Goal: Check status

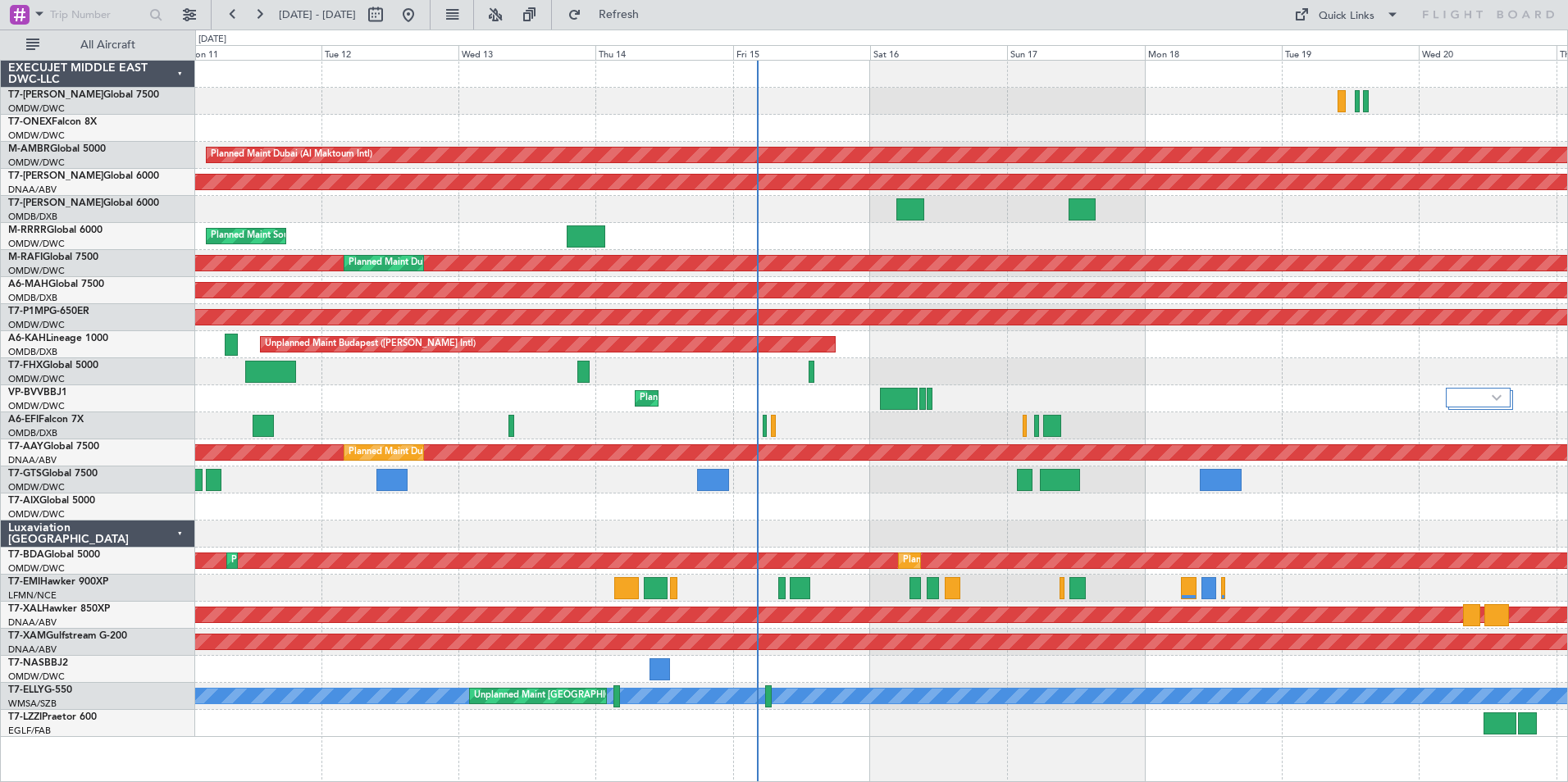
click at [857, 252] on div "Planned Maint Dubai (Al Maktoum Intl) Planned Maint [GEOGRAPHIC_DATA] (Al Makto…" at bounding box center [881, 399] width 1372 height 676
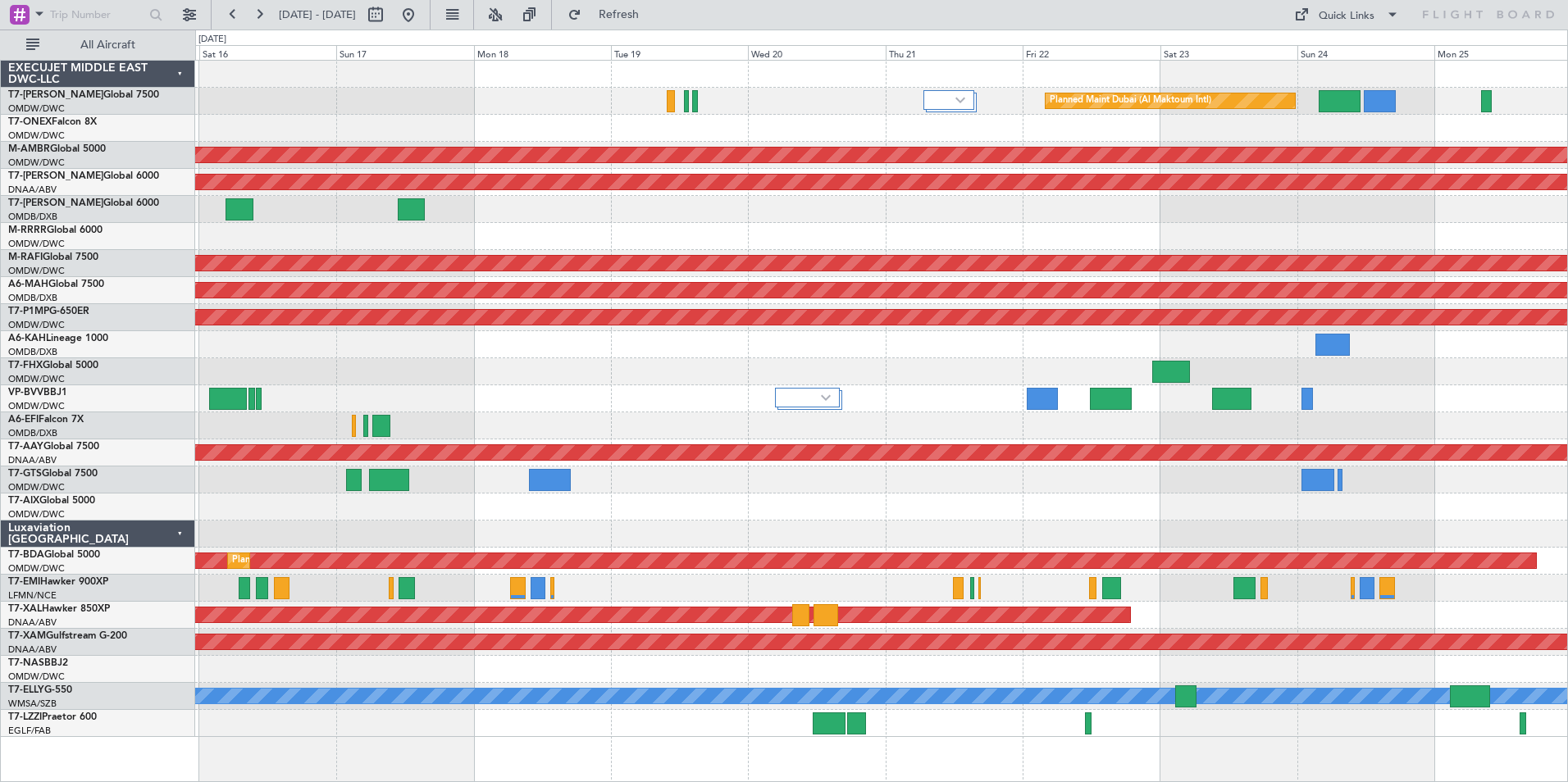
click at [562, 213] on div at bounding box center [881, 209] width 1372 height 27
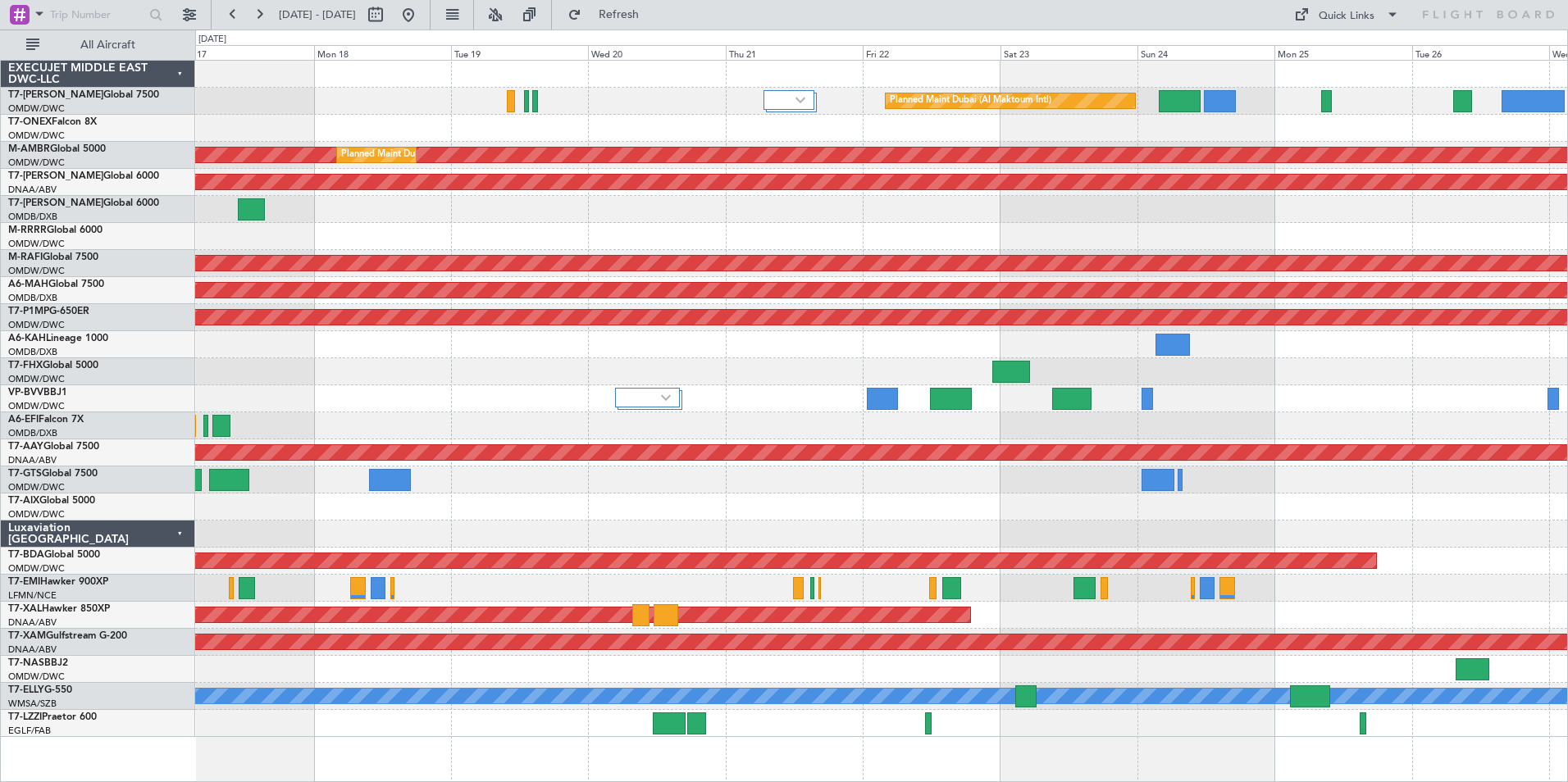
click at [1250, 248] on div "Planned Maint Dubai (Al Maktoum Intl) Planned Maint [GEOGRAPHIC_DATA] (Al Makto…" at bounding box center [881, 399] width 1372 height 676
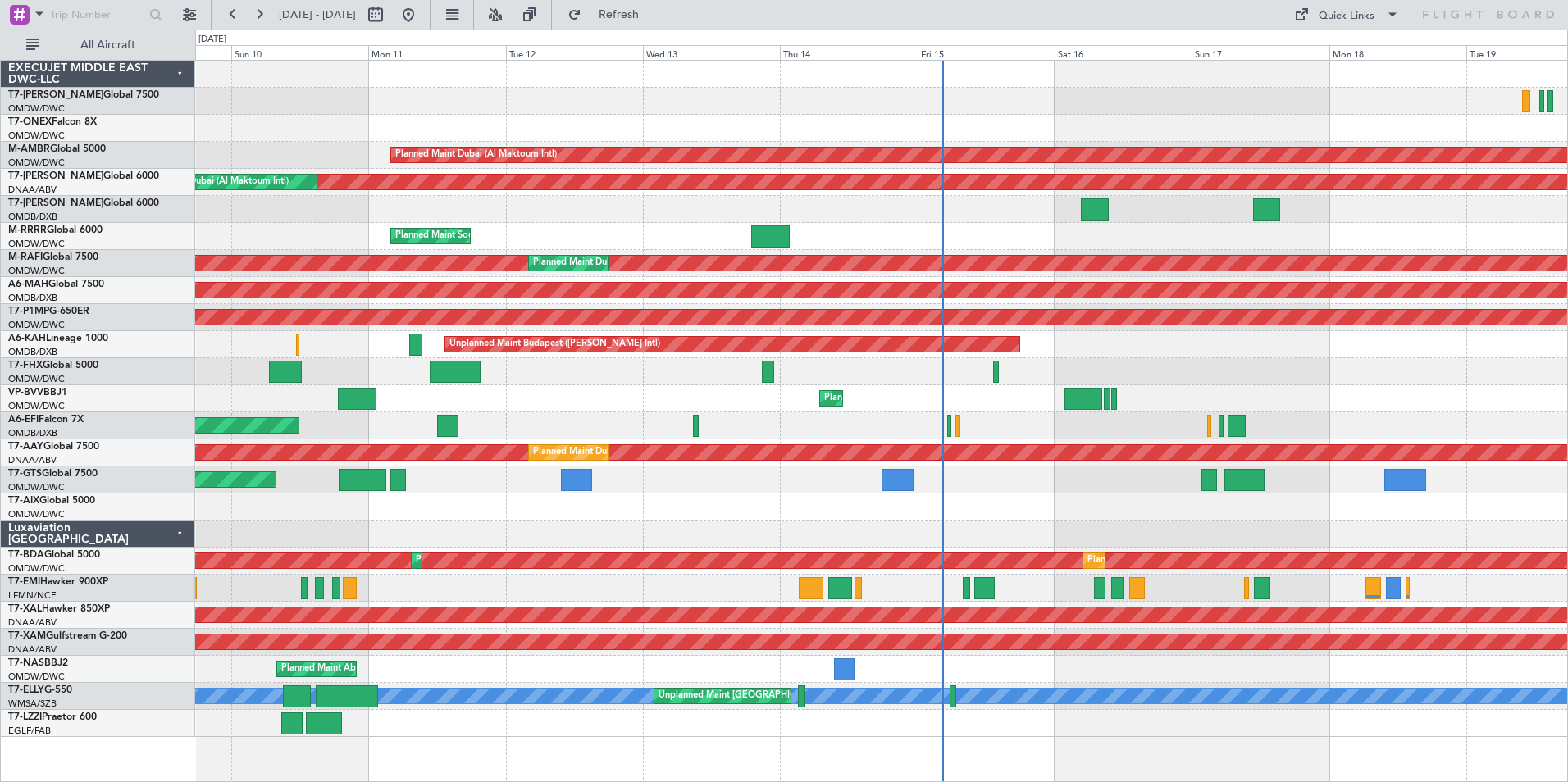
click at [1434, 71] on div "Planned Maint Dubai (Al Maktoum Intl) Planned Maint [GEOGRAPHIC_DATA] (Al Makto…" at bounding box center [881, 399] width 1372 height 676
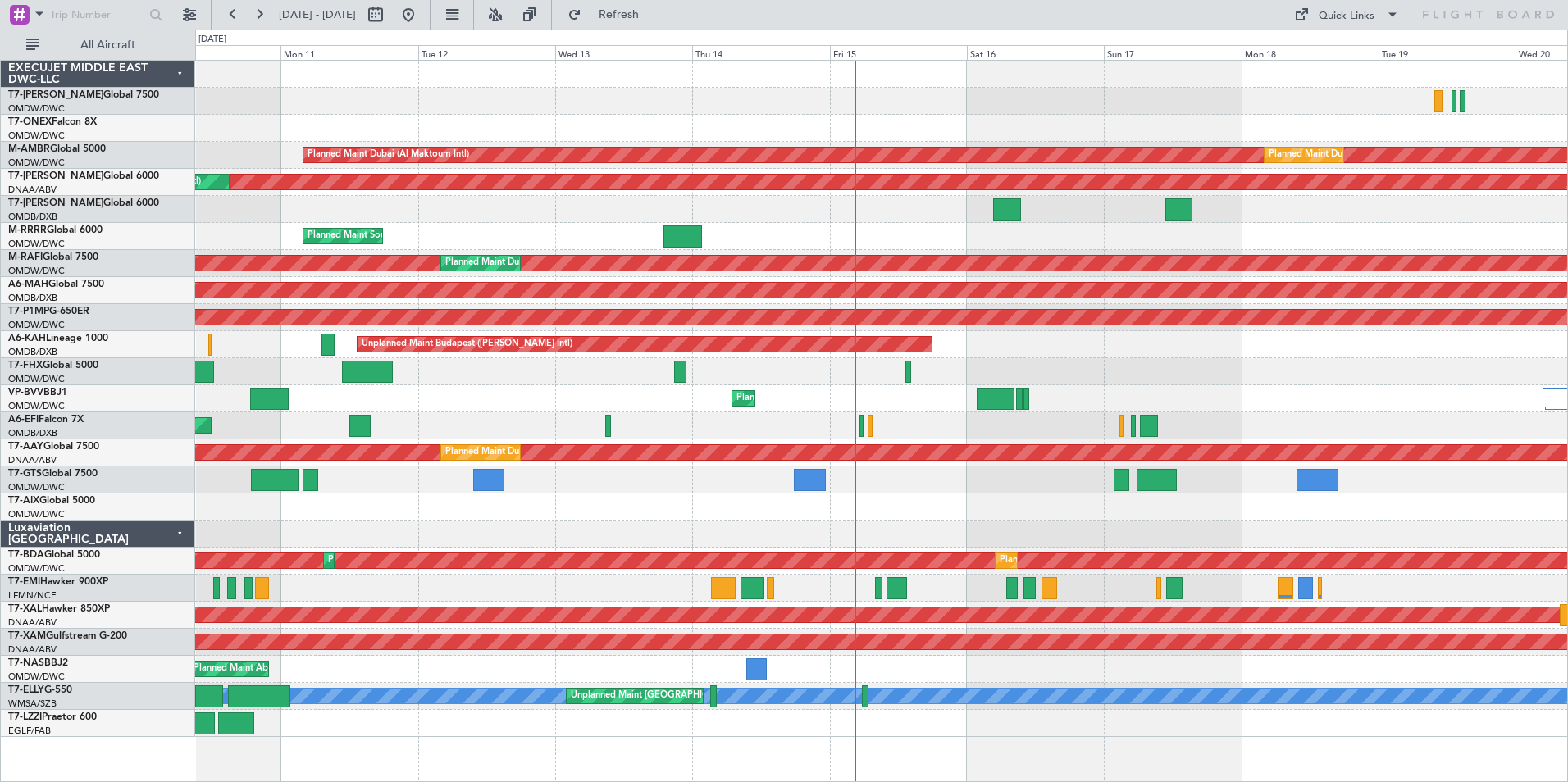
click at [109, 159] on div "Planned Maint Dubai (Al Maktoum Intl) Planned Maint [GEOGRAPHIC_DATA] (Al Makto…" at bounding box center [784, 405] width 1568 height 752
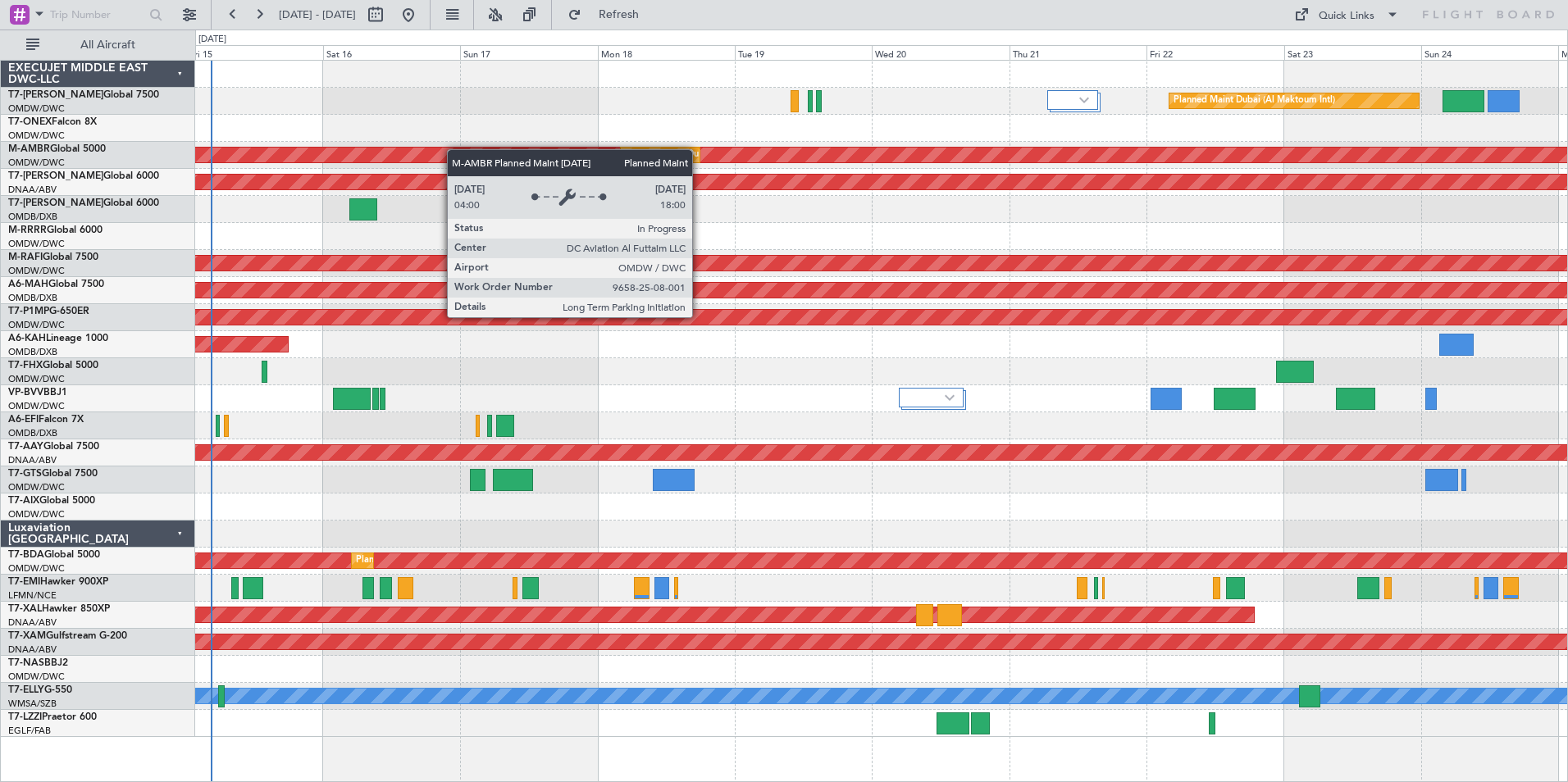
click at [372, 150] on div "Planned Maint Dubai (Al Maktoum Intl) Planned Maint [GEOGRAPHIC_DATA] (Al Makto…" at bounding box center [881, 399] width 1372 height 676
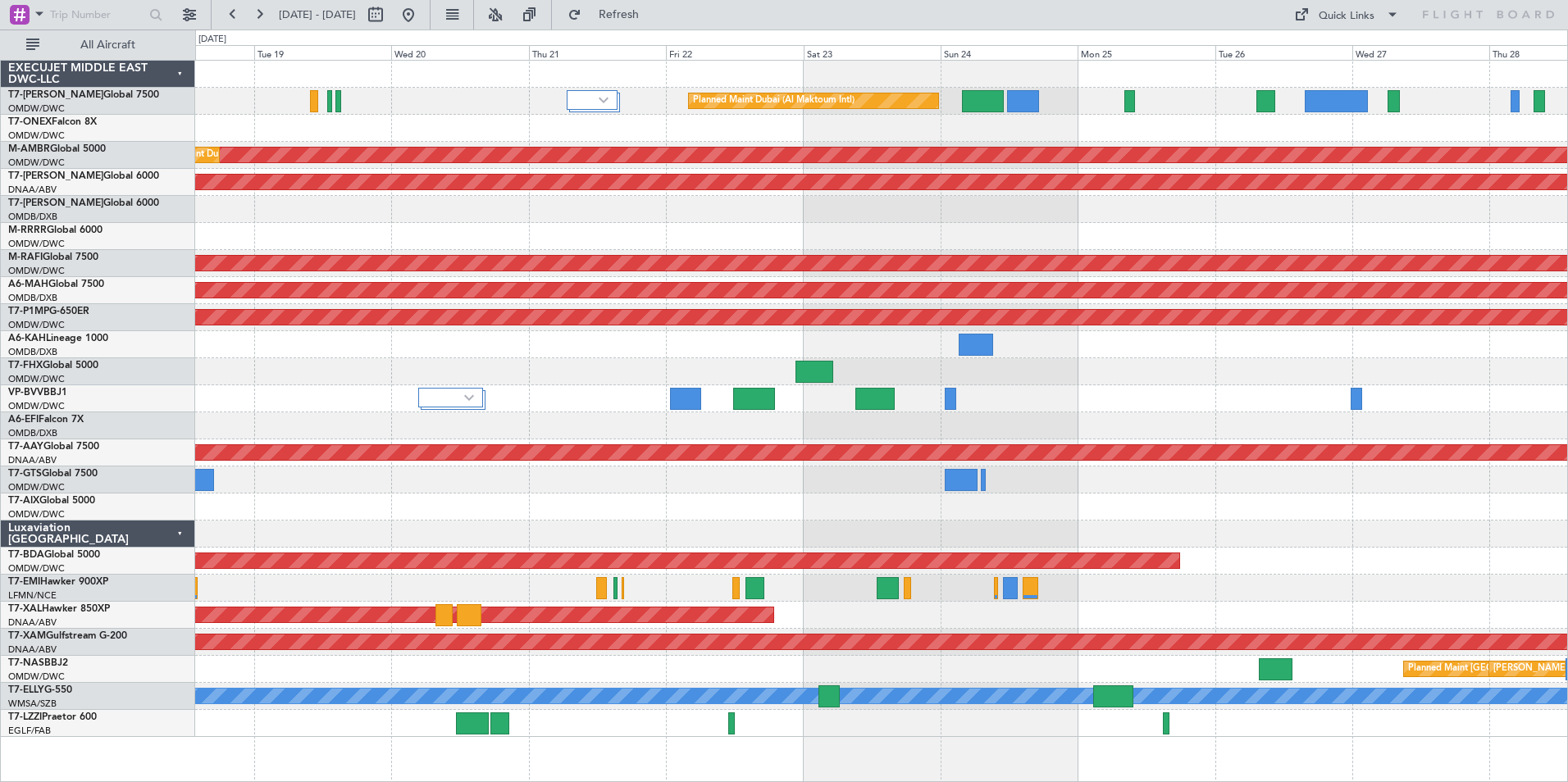
click at [596, 143] on div "Planned Maint Dubai (Al Maktoum Intl) Planned Maint [GEOGRAPHIC_DATA] (Al Makto…" at bounding box center [881, 399] width 1372 height 676
